Goal: Task Accomplishment & Management: Use online tool/utility

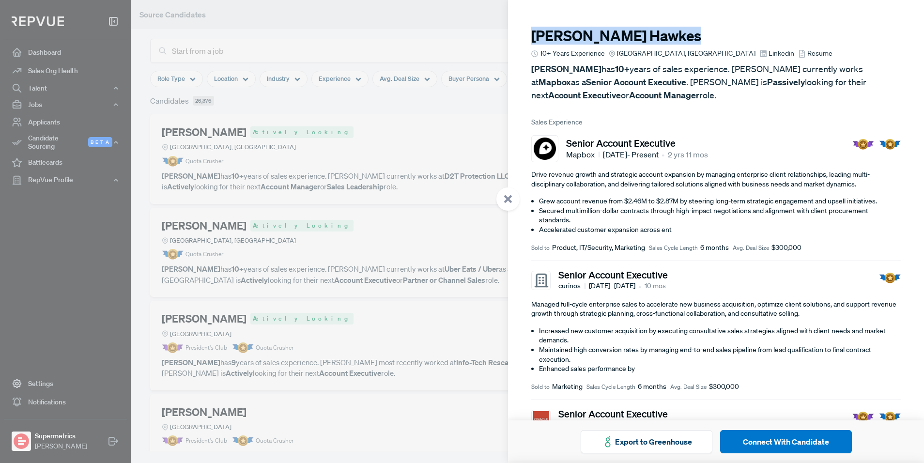
drag, startPoint x: 645, startPoint y: 33, endPoint x: 520, endPoint y: 27, distance: 125.6
click at [520, 27] on article "Andrew Hawkes 10+ Years Experience Greater Denver Area, CO Linkedin Resume Andr…" at bounding box center [716, 460] width 416 height 920
copy h3 "Andrew Hawkes"
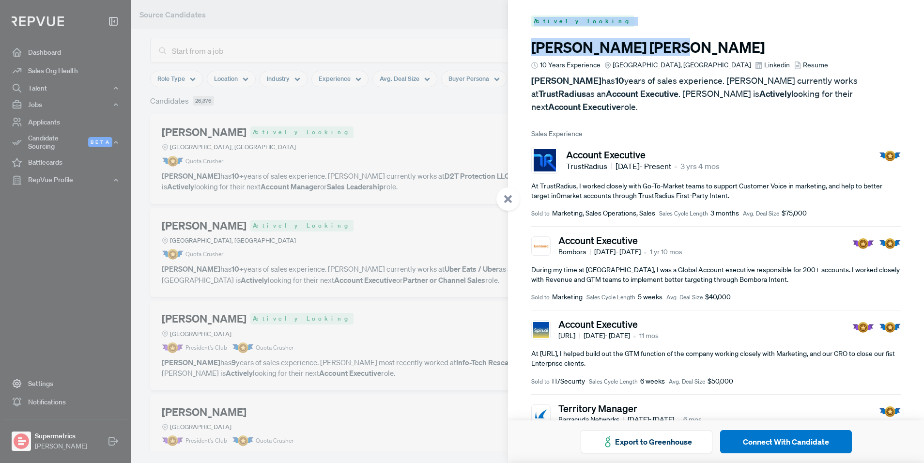
drag, startPoint x: 606, startPoint y: 49, endPoint x: 454, endPoint y: 40, distance: 152.3
click at [453, 40] on body "Dashboard Sales Org Health Talent Talent Data Talent Profiles Talent Competitor…" at bounding box center [462, 231] width 924 height 463
copy body "Actively Looking Daniel Barta"
drag, startPoint x: 604, startPoint y: 41, endPoint x: 623, endPoint y: 45, distance: 18.7
click at [604, 41] on h3 "Daniel Barta" at bounding box center [716, 47] width 370 height 17
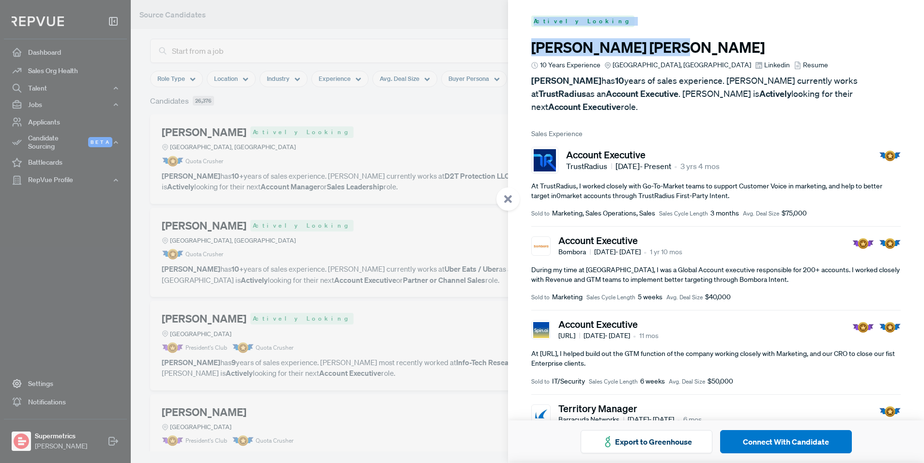
drag, startPoint x: 577, startPoint y: 45, endPoint x: 517, endPoint y: 48, distance: 60.2
click at [506, 48] on body "Dashboard Sales Org Health Talent Talent Data Talent Profiles Talent Competitor…" at bounding box center [462, 231] width 924 height 463
copy body "Actively Looking Daniel Barta"
drag, startPoint x: 557, startPoint y: 36, endPoint x: 558, endPoint y: 44, distance: 7.8
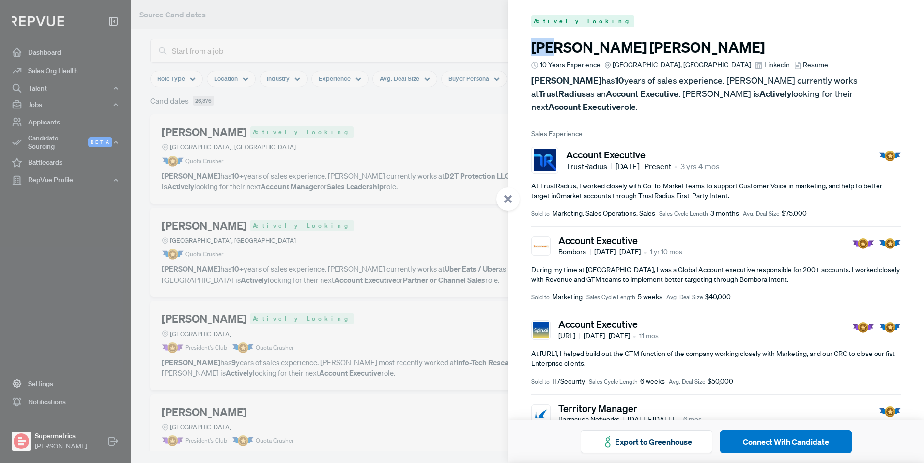
click at [558, 47] on h3 "Daniel Barta" at bounding box center [716, 47] width 370 height 17
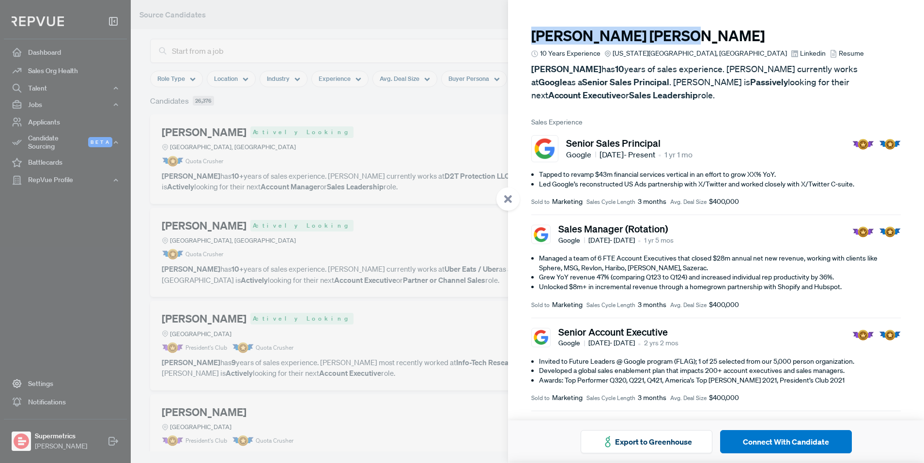
drag, startPoint x: 627, startPoint y: 31, endPoint x: 515, endPoint y: 38, distance: 112.6
click at [515, 38] on article "[PERSON_NAME] 10 Years Experience [US_STATE][GEOGRAPHIC_DATA], [GEOGRAPHIC_DATA…" at bounding box center [716, 434] width 416 height 869
copy h3 "[PERSON_NAME]"
